Goal: Task Accomplishment & Management: Complete application form

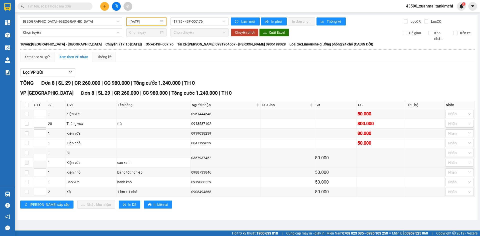
click at [140, 22] on input "06/05/2025" at bounding box center [144, 22] width 29 height 6
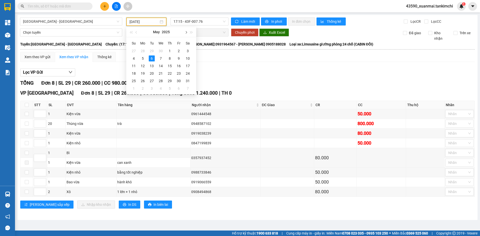
click at [186, 34] on button "button" at bounding box center [186, 32] width 6 height 10
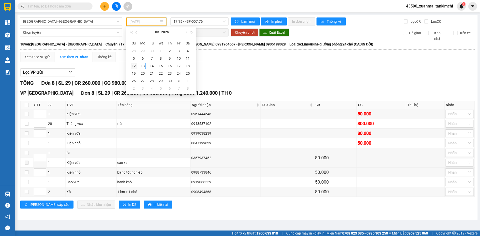
click at [134, 65] on div "12" at bounding box center [134, 66] width 6 height 6
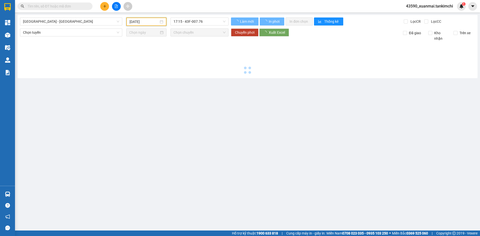
type input "[DATE]"
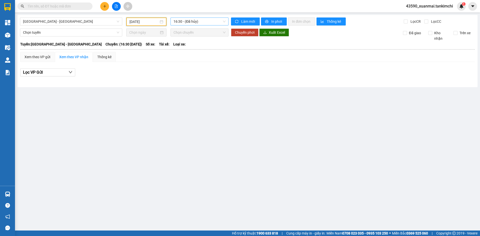
click at [205, 22] on span "16:30 - (Đã hủy)" at bounding box center [200, 22] width 52 height 8
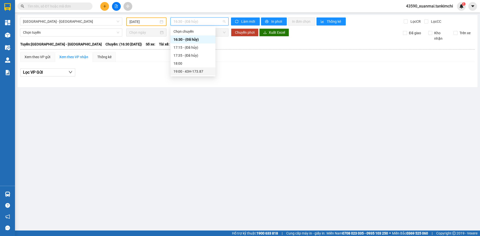
click at [199, 71] on div "19:00 - 43H-173.87" at bounding box center [193, 72] width 39 height 6
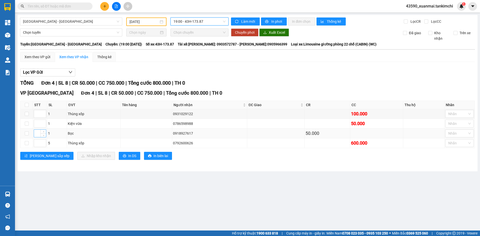
click at [39, 132] on input at bounding box center [40, 134] width 12 height 8
type input "1"
click at [37, 125] on input at bounding box center [40, 124] width 12 height 8
type input "2"
click at [37, 114] on input at bounding box center [40, 114] width 12 height 8
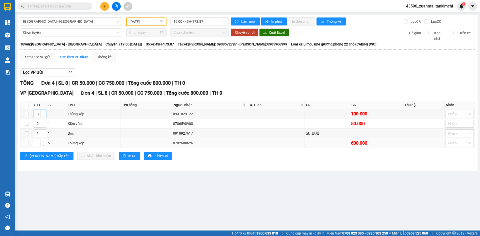
type input "3"
click at [37, 145] on input at bounding box center [40, 144] width 12 height 8
type input "4"
click at [39, 156] on span "[PERSON_NAME] sắp xếp" at bounding box center [50, 156] width 40 height 6
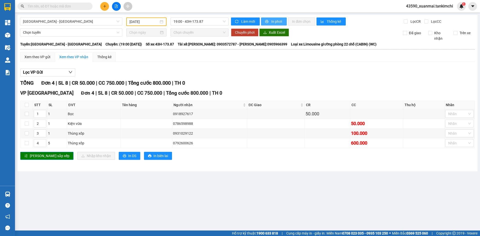
click at [275, 21] on span "In phơi" at bounding box center [277, 22] width 12 height 6
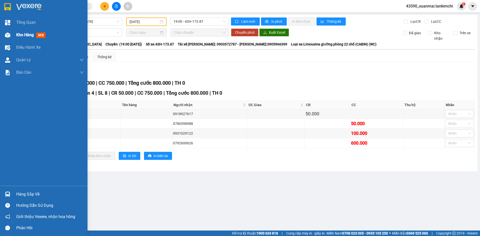
click at [27, 37] on span "Kho hàng" at bounding box center [25, 35] width 18 height 5
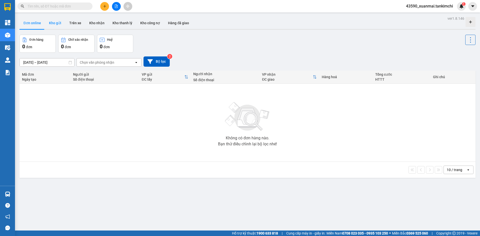
click at [53, 24] on button "Kho gửi" at bounding box center [55, 23] width 20 height 12
type input "[DATE] – [DATE]"
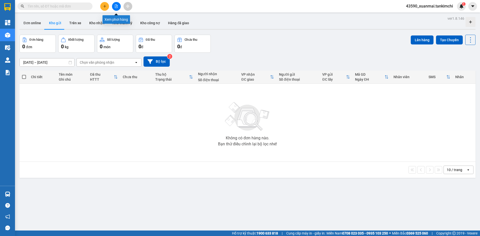
click at [115, 7] on icon "file-add" at bounding box center [117, 7] width 4 height 4
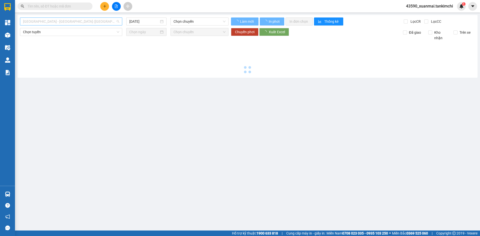
click at [53, 22] on span "[GEOGRAPHIC_DATA] - [GEOGRAPHIC_DATA] ([GEOGRAPHIC_DATA])" at bounding box center [71, 22] width 96 height 8
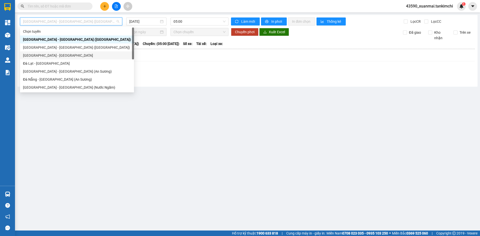
click at [36, 55] on div "[GEOGRAPHIC_DATA] - [GEOGRAPHIC_DATA]" at bounding box center [77, 56] width 108 height 6
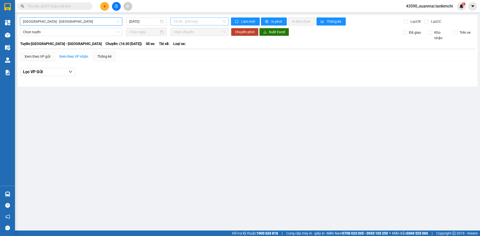
click at [194, 21] on span "16:30 - (Đã hủy)" at bounding box center [200, 22] width 52 height 8
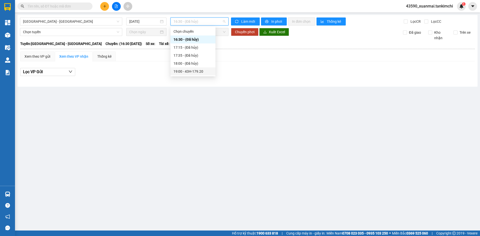
click at [196, 70] on div "19:00 - 43H-179.20" at bounding box center [193, 72] width 39 height 6
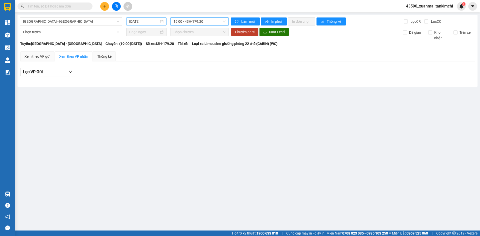
click at [150, 22] on input "[DATE]" at bounding box center [144, 22] width 30 height 6
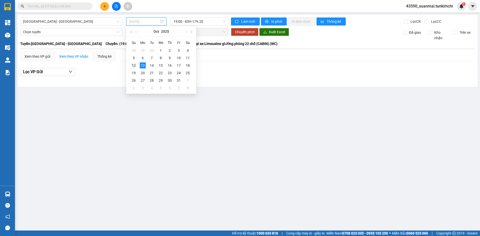
click at [132, 67] on div "12" at bounding box center [134, 66] width 6 height 6
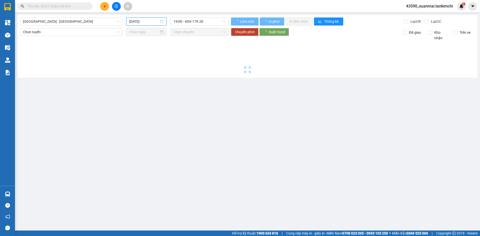
type input "[DATE]"
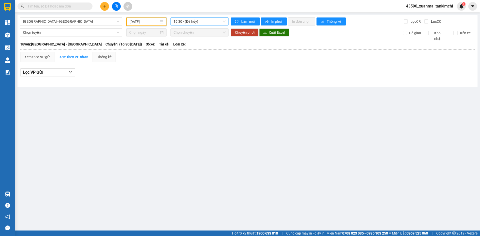
click at [205, 23] on span "16:30 - (Đã hủy)" at bounding box center [200, 22] width 52 height 8
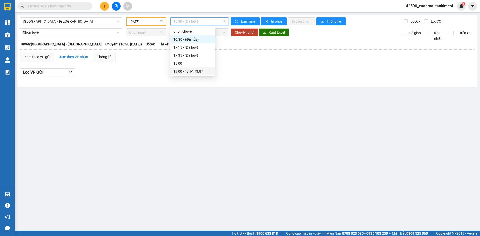
click at [199, 71] on div "19:00 - 43H-173.87" at bounding box center [193, 72] width 39 height 6
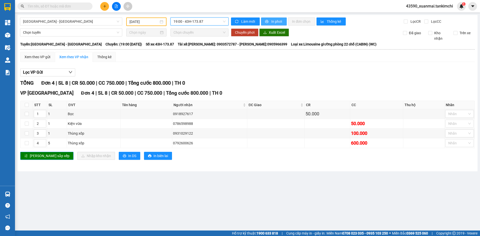
click at [280, 24] on button "In phơi" at bounding box center [274, 22] width 26 height 8
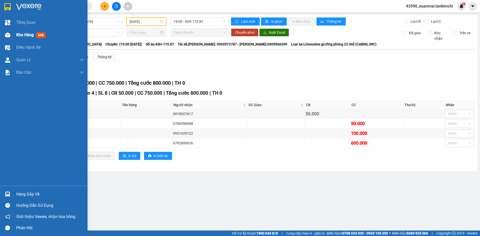
click at [12, 34] on div at bounding box center [7, 35] width 9 height 9
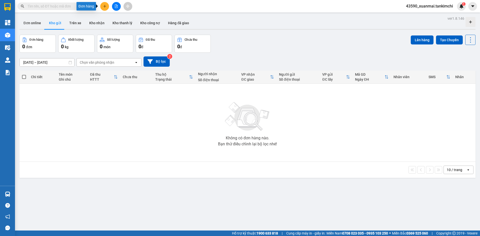
click at [103, 7] on icon "plus" at bounding box center [105, 7] width 4 height 4
click at [118, 20] on div "Tạo đơn hàng" at bounding box center [125, 19] width 22 height 6
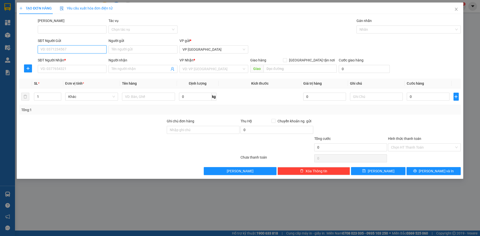
click at [70, 50] on input "SĐT Người Gửi" at bounding box center [72, 50] width 69 height 8
click at [64, 60] on div "0933952969" at bounding box center [72, 60] width 63 height 6
type input "0933952969"
type input "0974048004"
type input "Hồng"
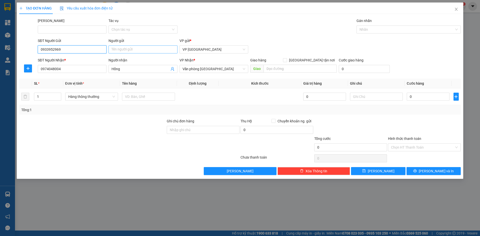
type input "0933952969"
click at [123, 48] on input "Người gửi" at bounding box center [143, 50] width 69 height 8
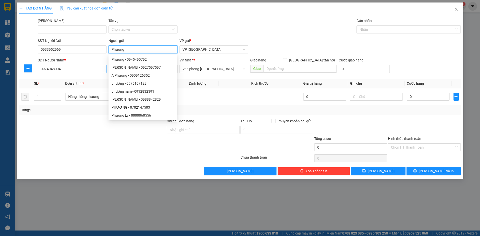
type input "Phương"
click at [76, 71] on input "0974048004" at bounding box center [72, 69] width 69 height 8
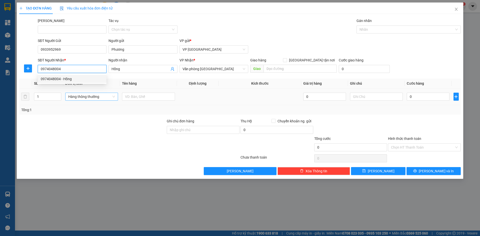
click at [86, 95] on span "Hàng thông thường" at bounding box center [91, 97] width 47 height 8
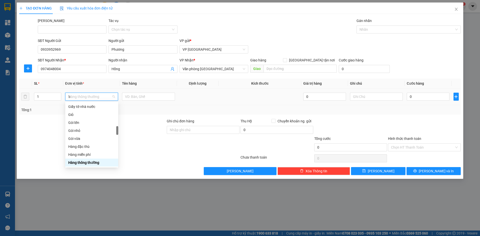
scroll to position [40, 0]
type input "bi"
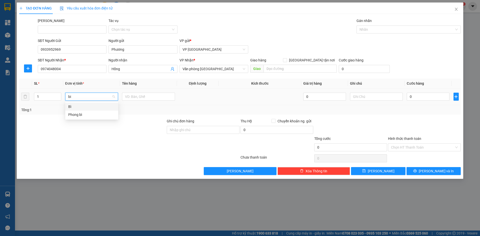
click at [85, 107] on div "Bì" at bounding box center [91, 107] width 47 height 6
click at [127, 96] on input "text" at bounding box center [148, 97] width 53 height 8
drag, startPoint x: 135, startPoint y: 97, endPoint x: 148, endPoint y: 98, distance: 13.3
click at [148, 98] on input "Hồ sơ 50000" at bounding box center [148, 97] width 53 height 8
type input "Hồ sơ"
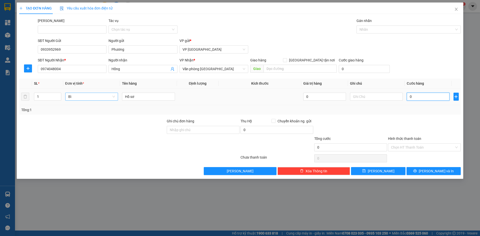
click at [416, 98] on input "0" at bounding box center [428, 97] width 43 height 8
paste input "50.00"
type input "50.000"
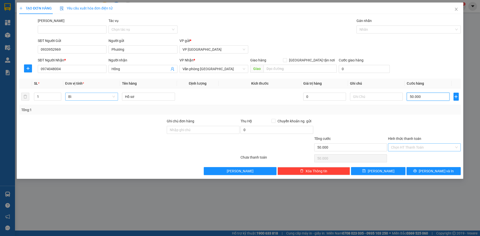
type input "50.000"
click at [409, 149] on input "Hình thức thanh toán" at bounding box center [422, 148] width 63 height 8
click at [417, 172] on button "[PERSON_NAME] và In" at bounding box center [434, 171] width 54 height 8
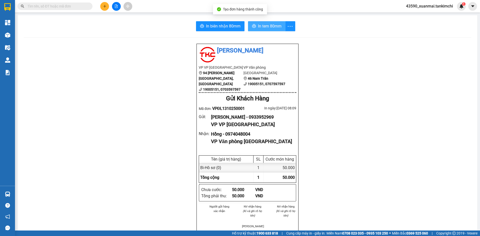
click at [271, 30] on button "In tem 80mm" at bounding box center [267, 26] width 38 height 10
